Goal: Find specific page/section: Find specific page/section

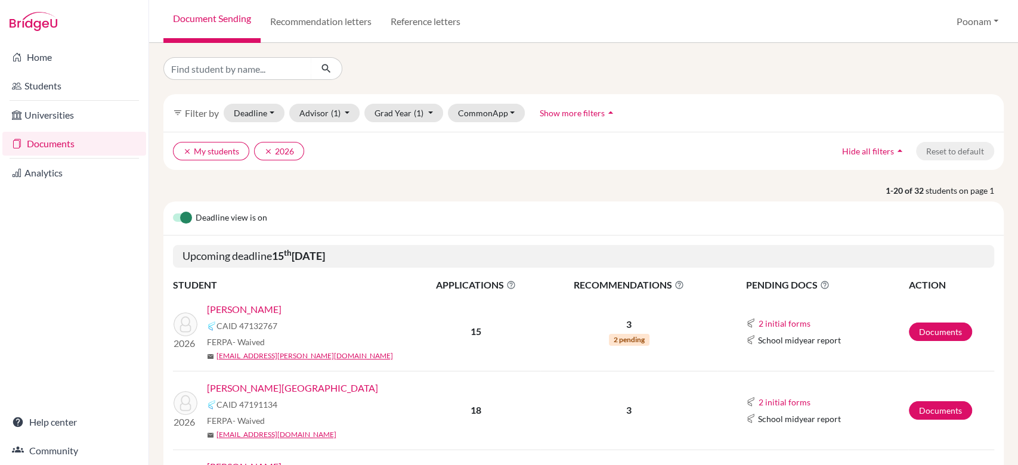
drag, startPoint x: 0, startPoint y: 0, endPoint x: 65, endPoint y: 140, distance: 154.5
click at [65, 140] on link "Documents" at bounding box center [74, 144] width 144 height 24
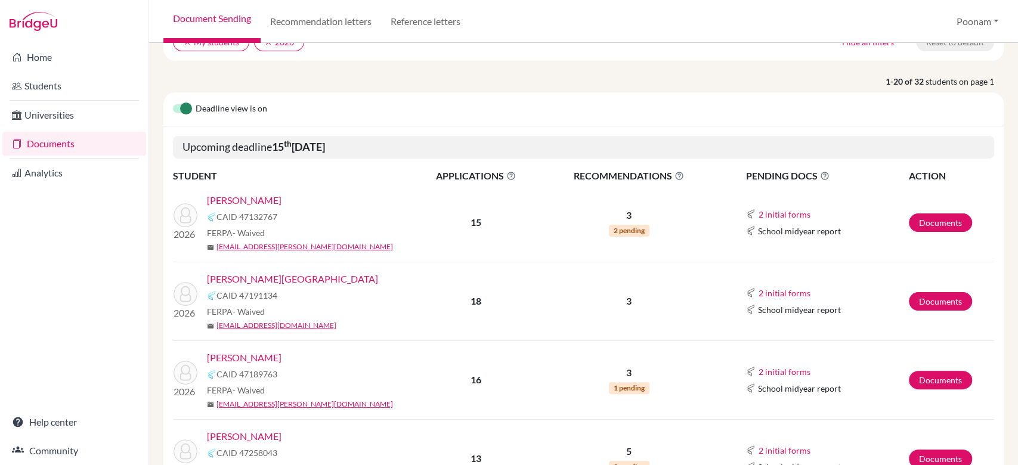
scroll to position [111, 0]
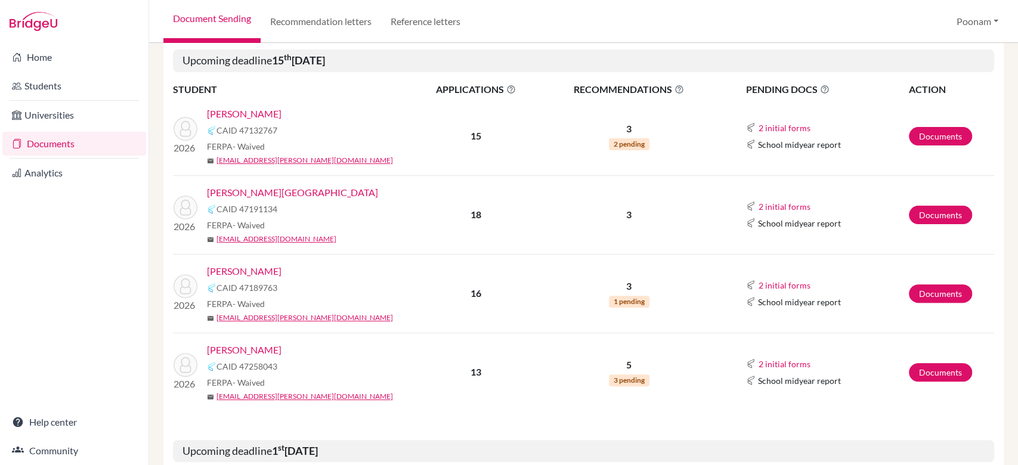
scroll to position [201, 0]
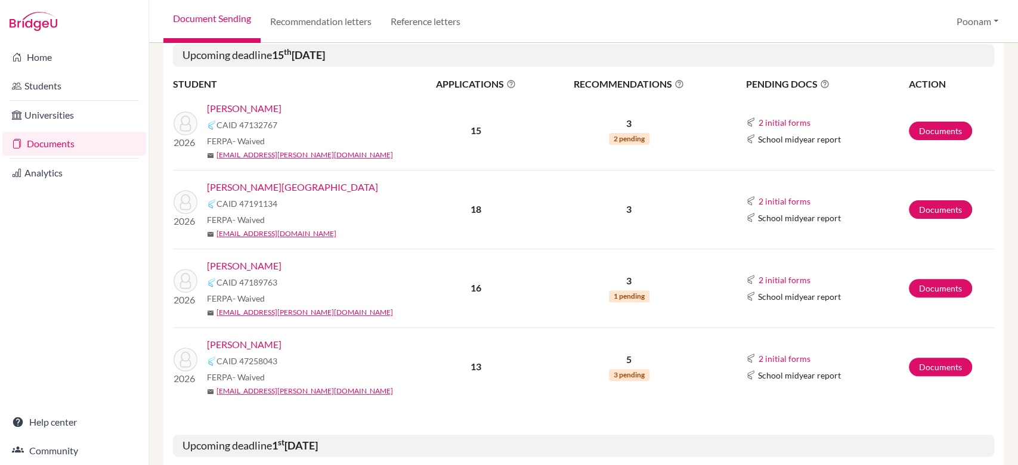
click at [278, 267] on link "[PERSON_NAME]" at bounding box center [244, 266] width 75 height 14
